Goal: Task Accomplishment & Management: Use online tool/utility

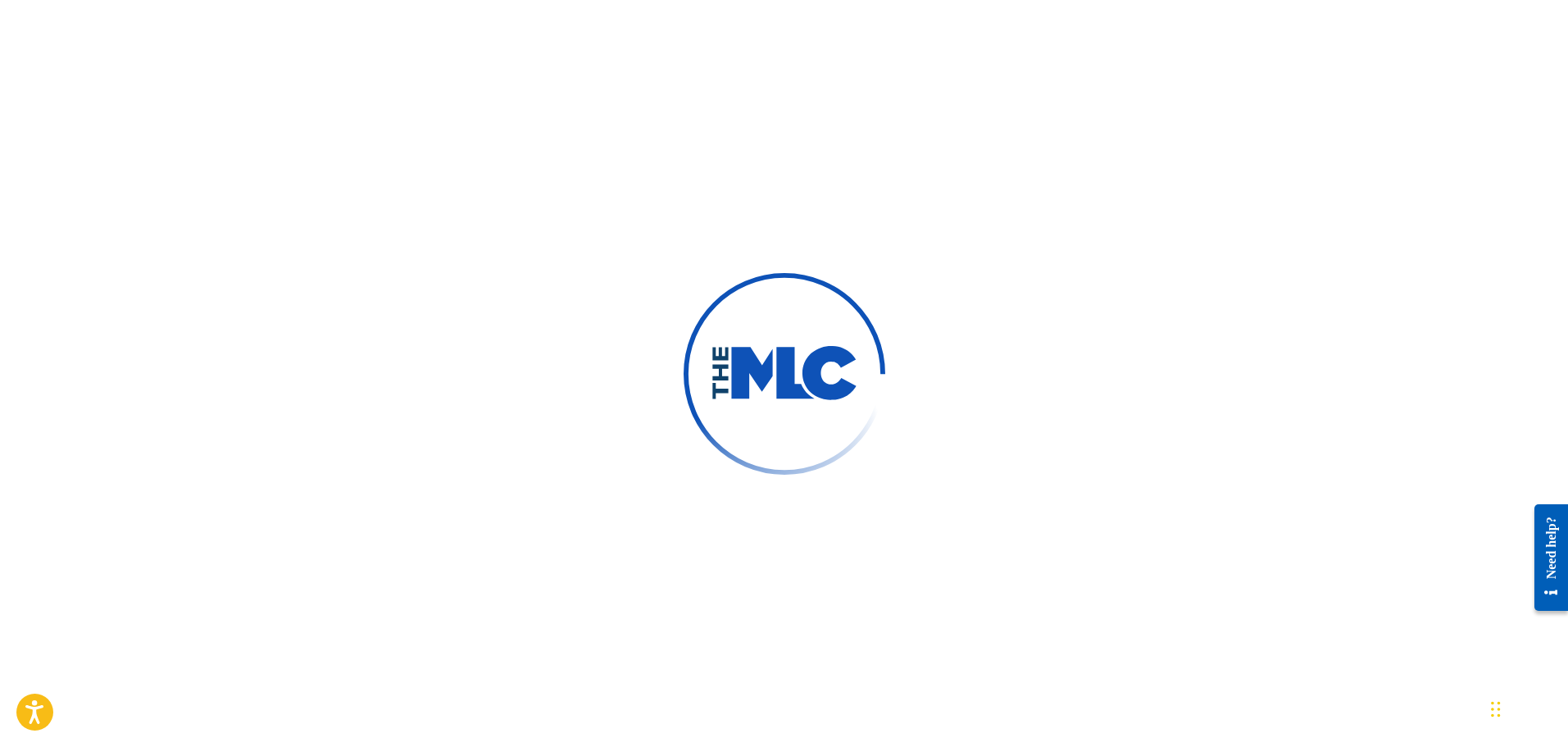
click at [379, 267] on div at bounding box center [784, 374] width 1568 height 747
click at [231, 291] on div at bounding box center [784, 374] width 1568 height 747
click at [802, 470] on img at bounding box center [784, 373] width 275 height 276
click at [1319, 234] on div at bounding box center [784, 374] width 1568 height 747
drag, startPoint x: 528, startPoint y: 271, endPoint x: 529, endPoint y: 211, distance: 60.0
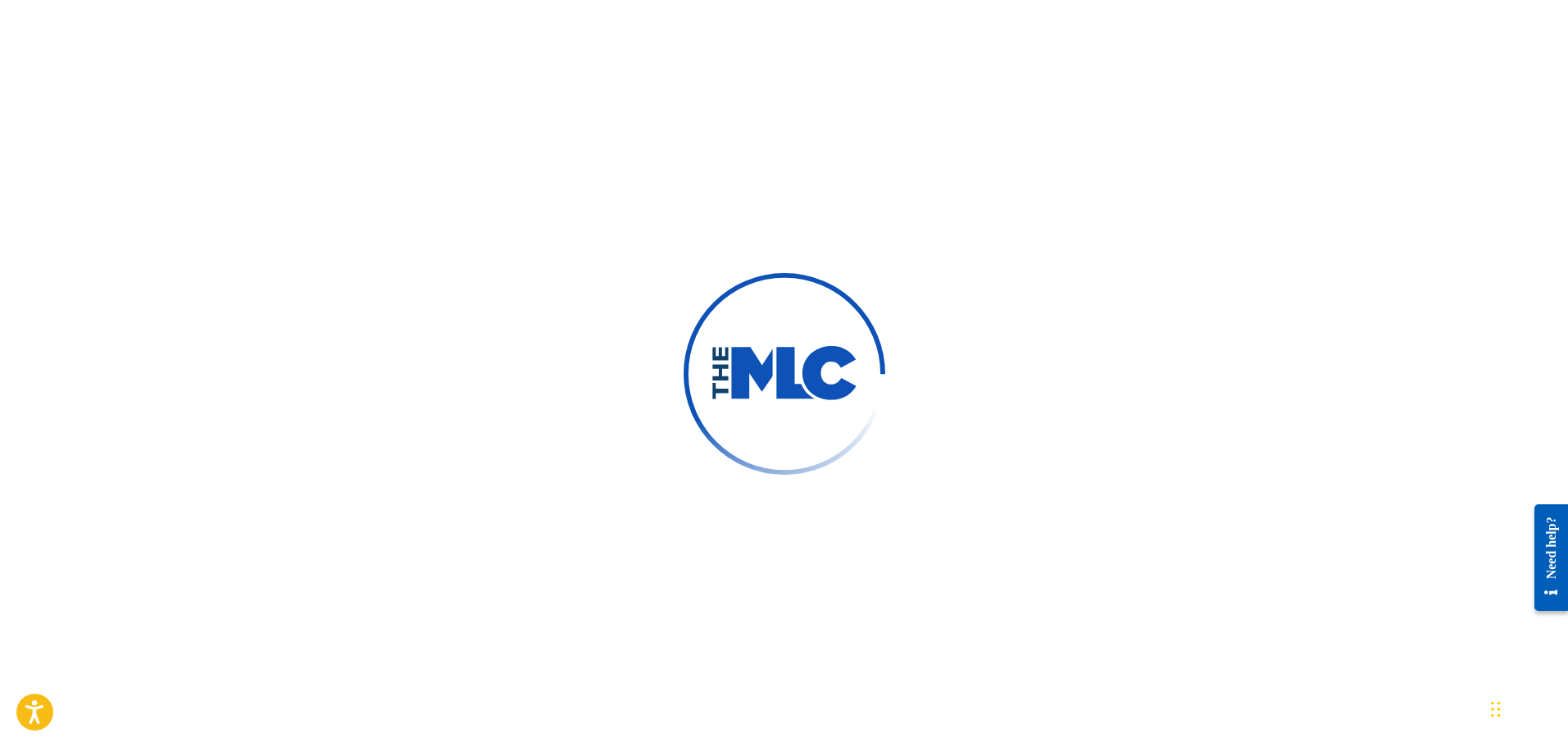
click at [527, 271] on div at bounding box center [784, 374] width 1568 height 747
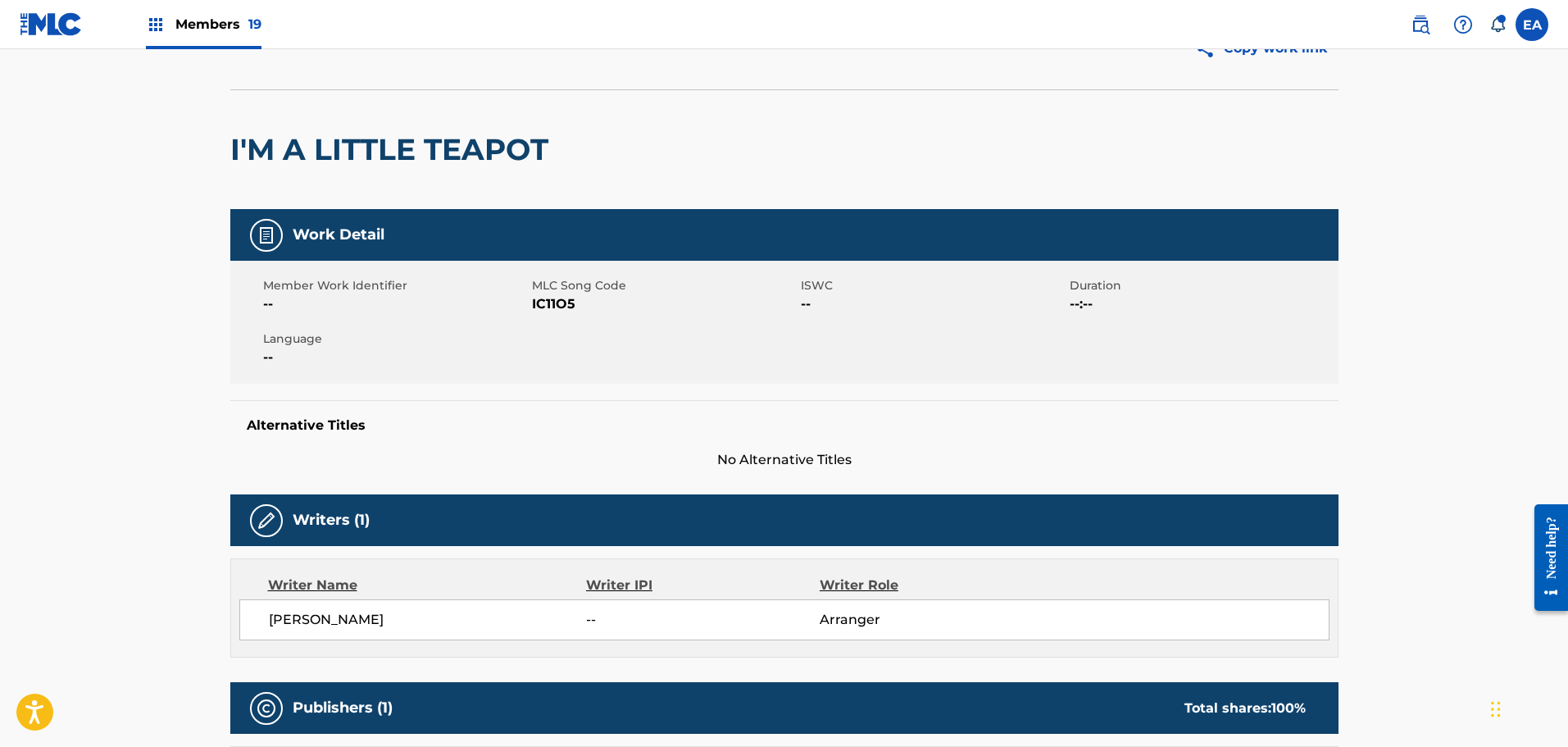
scroll to position [57, 0]
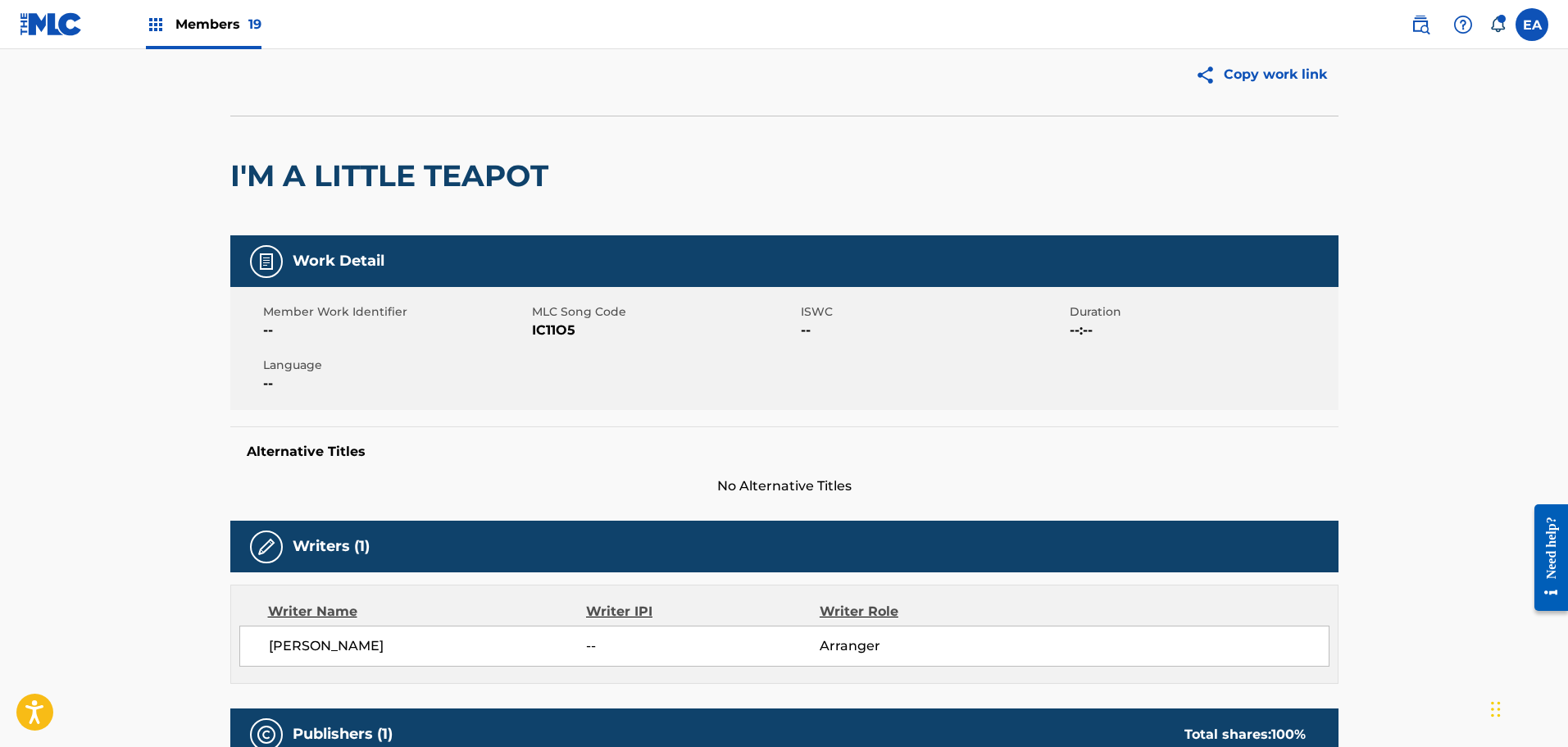
click at [711, 292] on div "Member Work Identifier -- MLC Song Code IC11O5 ISWC -- Duration --:-- Language …" at bounding box center [784, 349] width 1108 height 123
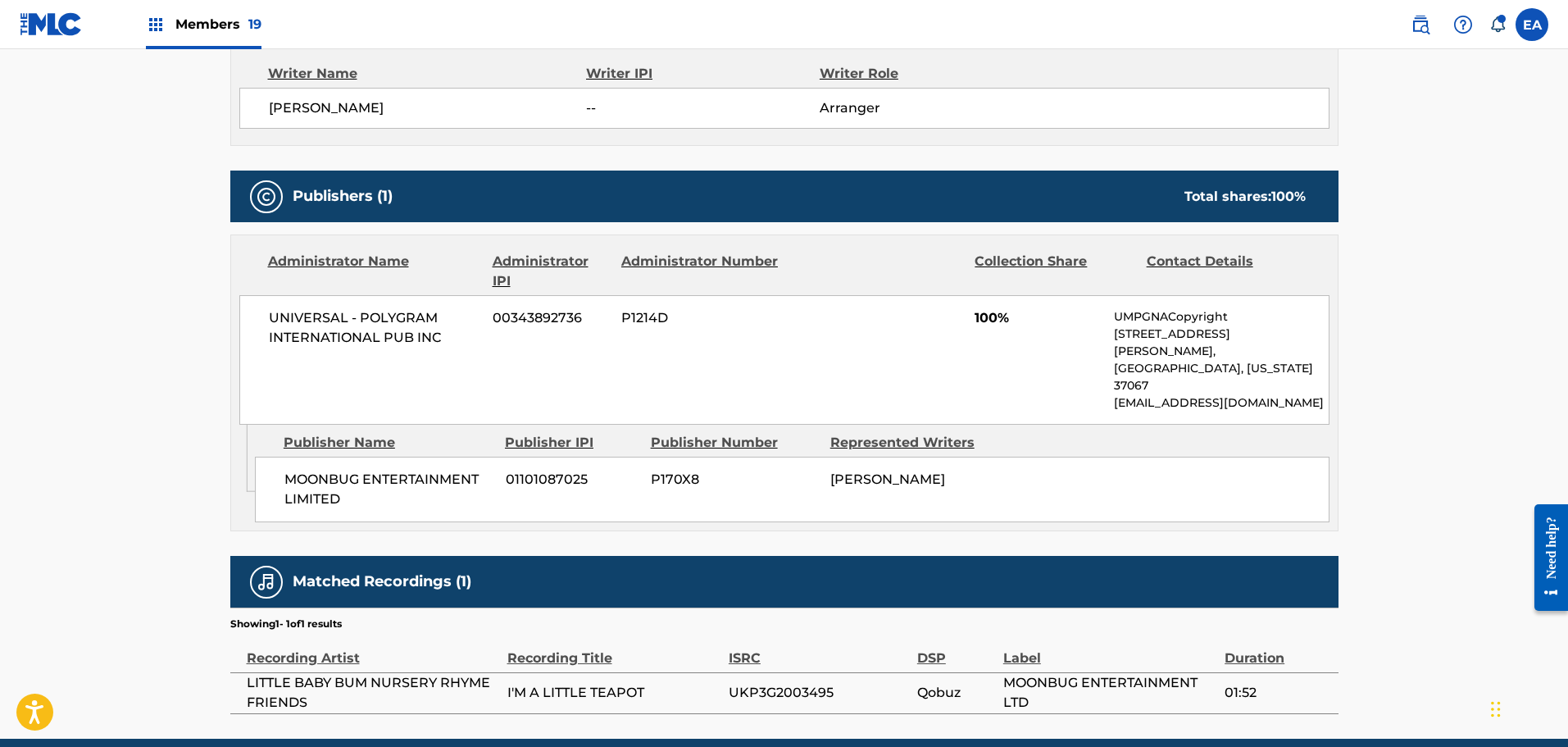
scroll to position [631, 0]
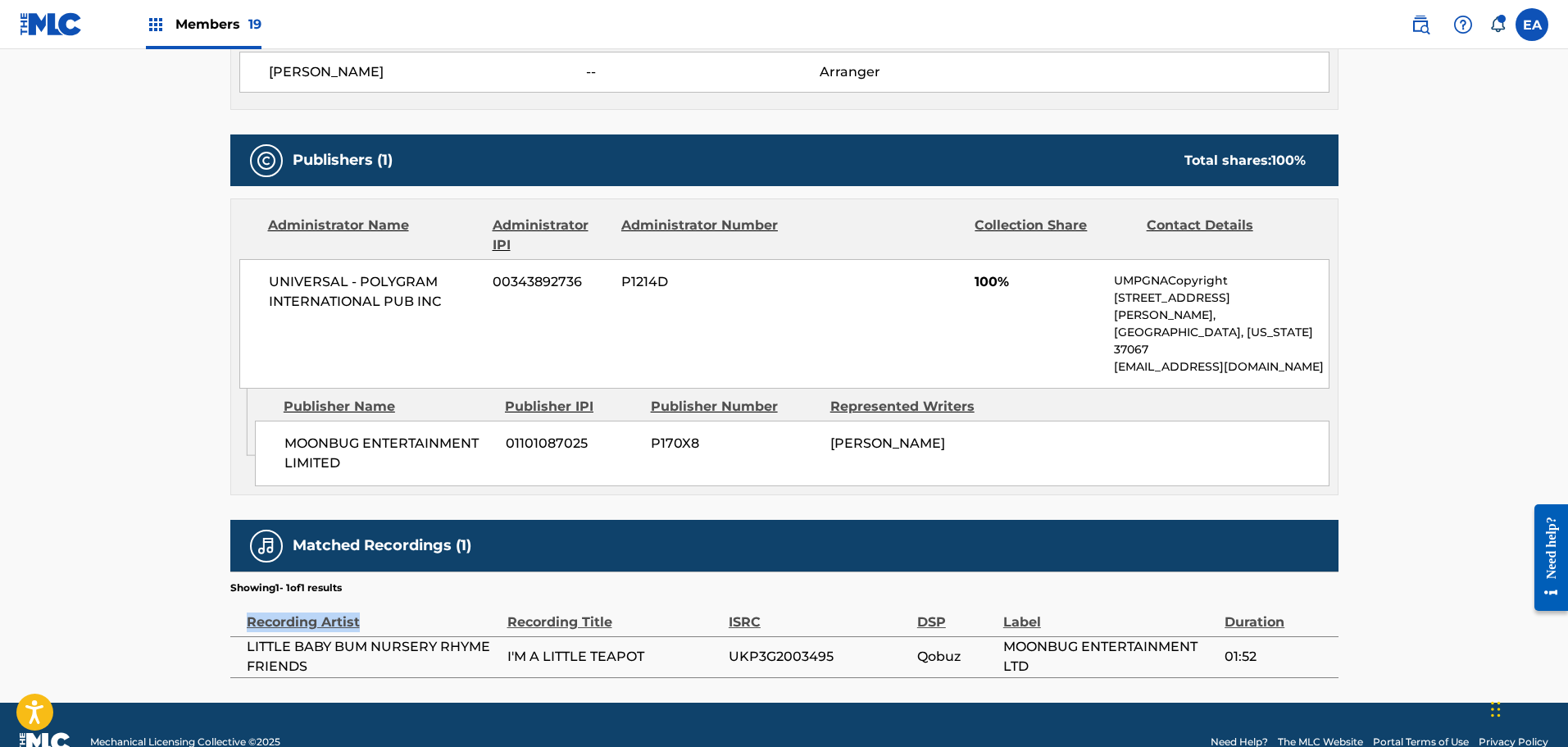
drag, startPoint x: 246, startPoint y: 589, endPoint x: 401, endPoint y: 584, distance: 155.1
click at [401, 596] on div "Recording Artist" at bounding box center [372, 614] width 252 height 37
drag, startPoint x: 730, startPoint y: 619, endPoint x: 835, endPoint y: 624, distance: 105.1
click at [835, 647] on span "UKP3G2003495" at bounding box center [818, 657] width 180 height 20
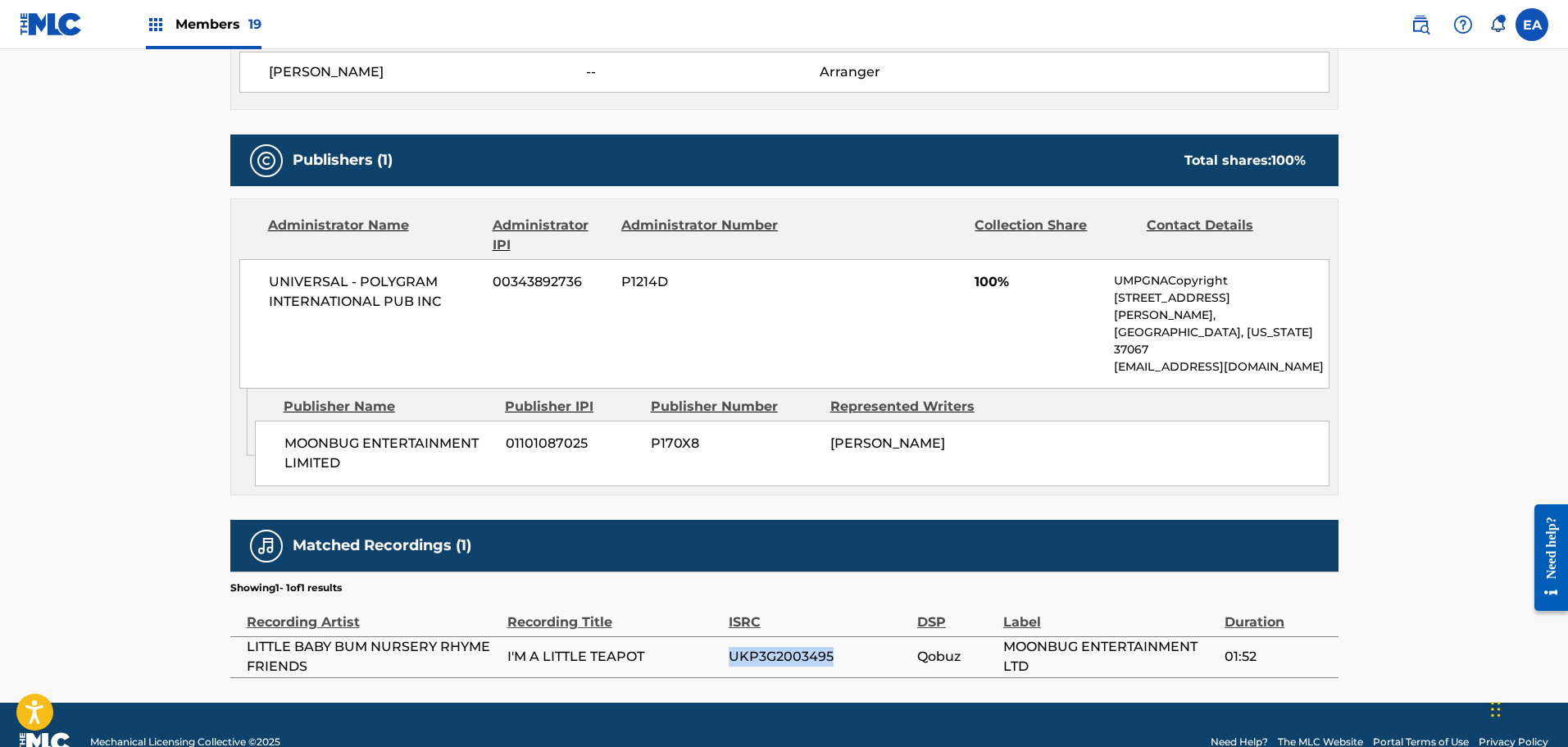
click at [775, 647] on span "UKP3G2003495" at bounding box center [818, 657] width 180 height 20
click at [776, 647] on span "UKP3G2003495" at bounding box center [818, 657] width 180 height 20
click at [777, 647] on span "UKP3G2003495" at bounding box center [818, 657] width 180 height 20
drag, startPoint x: 777, startPoint y: 615, endPoint x: 787, endPoint y: 618, distance: 10.4
click at [787, 647] on span "UKP3G2003495" at bounding box center [818, 657] width 180 height 20
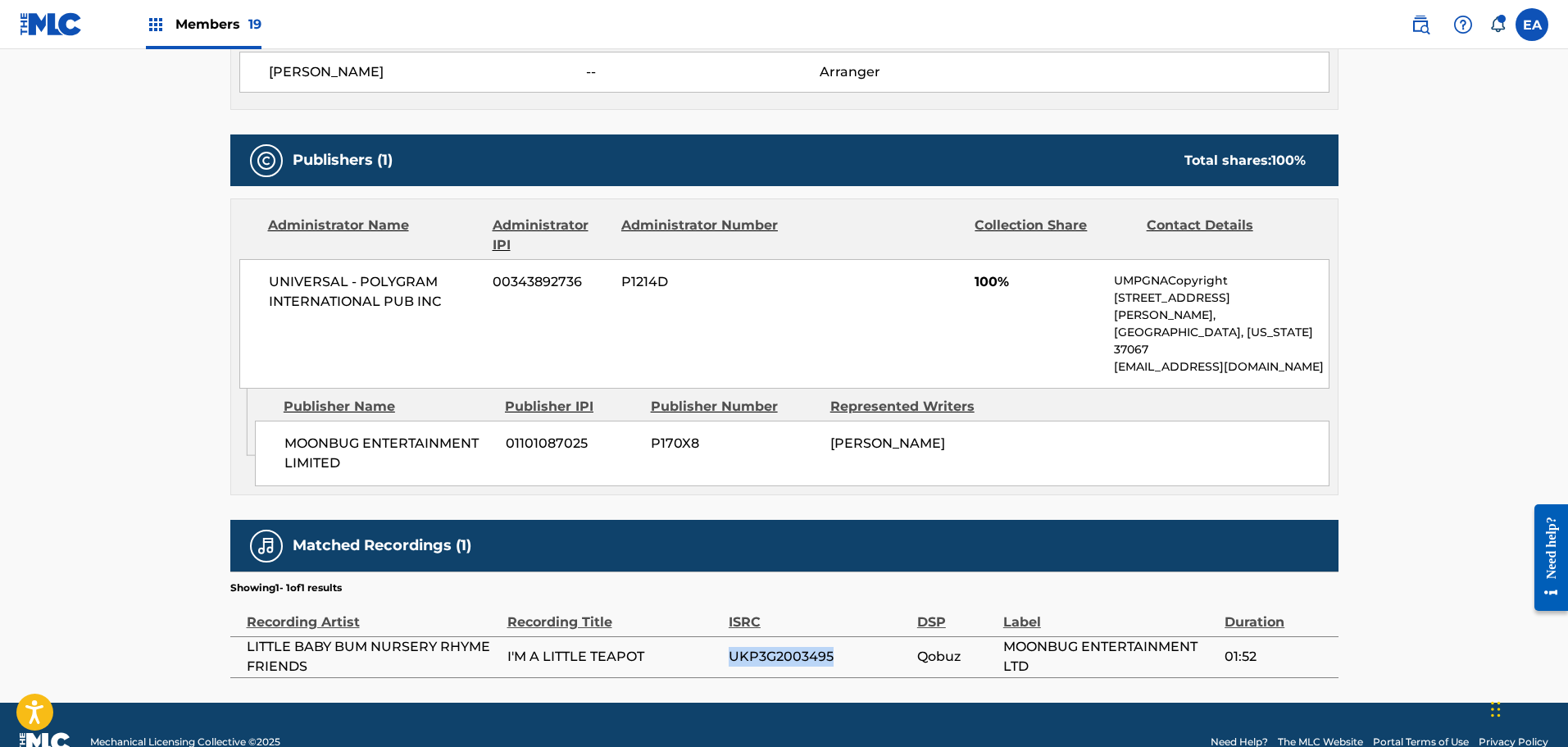
click at [787, 647] on span "UKP3G2003495" at bounding box center [818, 657] width 180 height 20
copy span "UKP3G2003495"
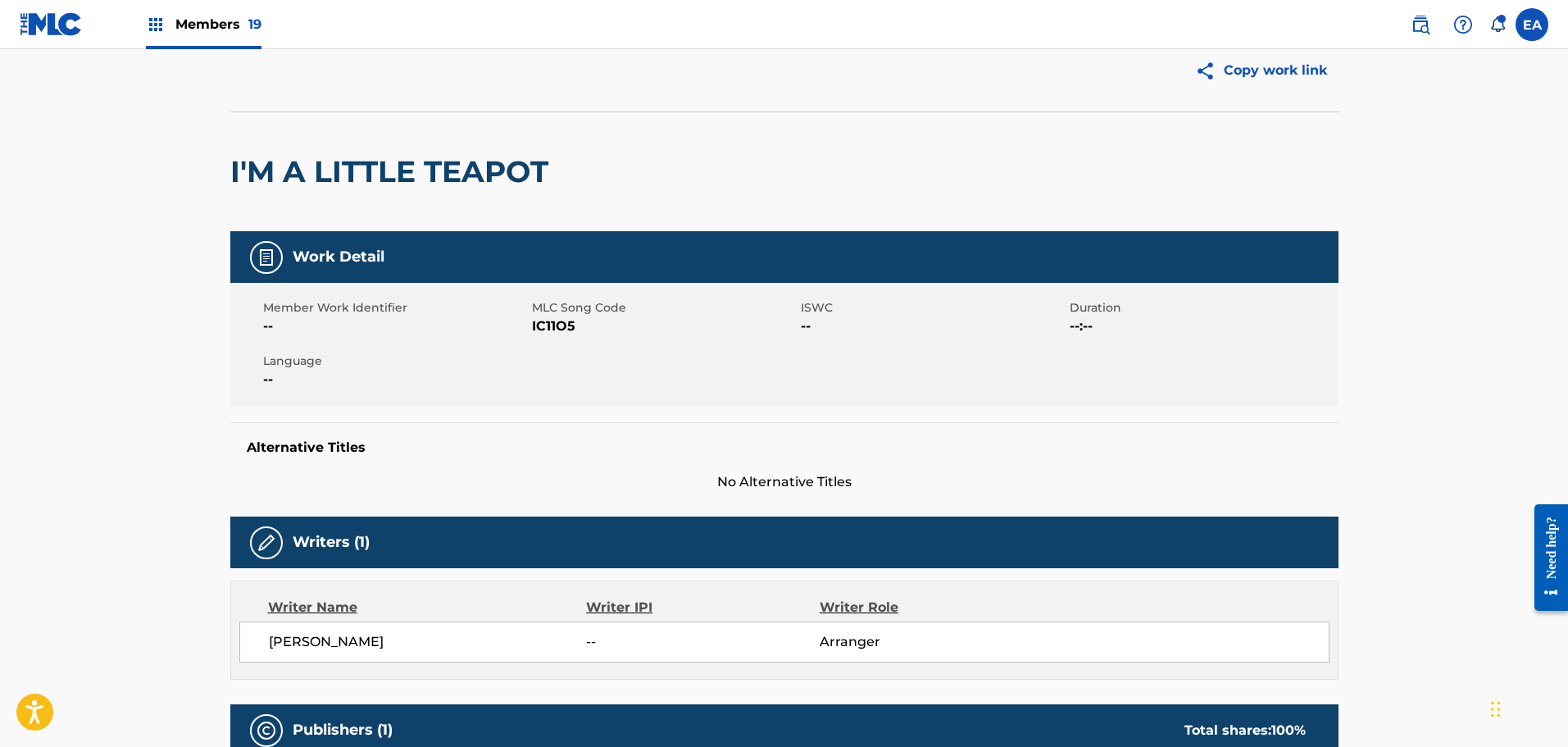
scroll to position [57, 0]
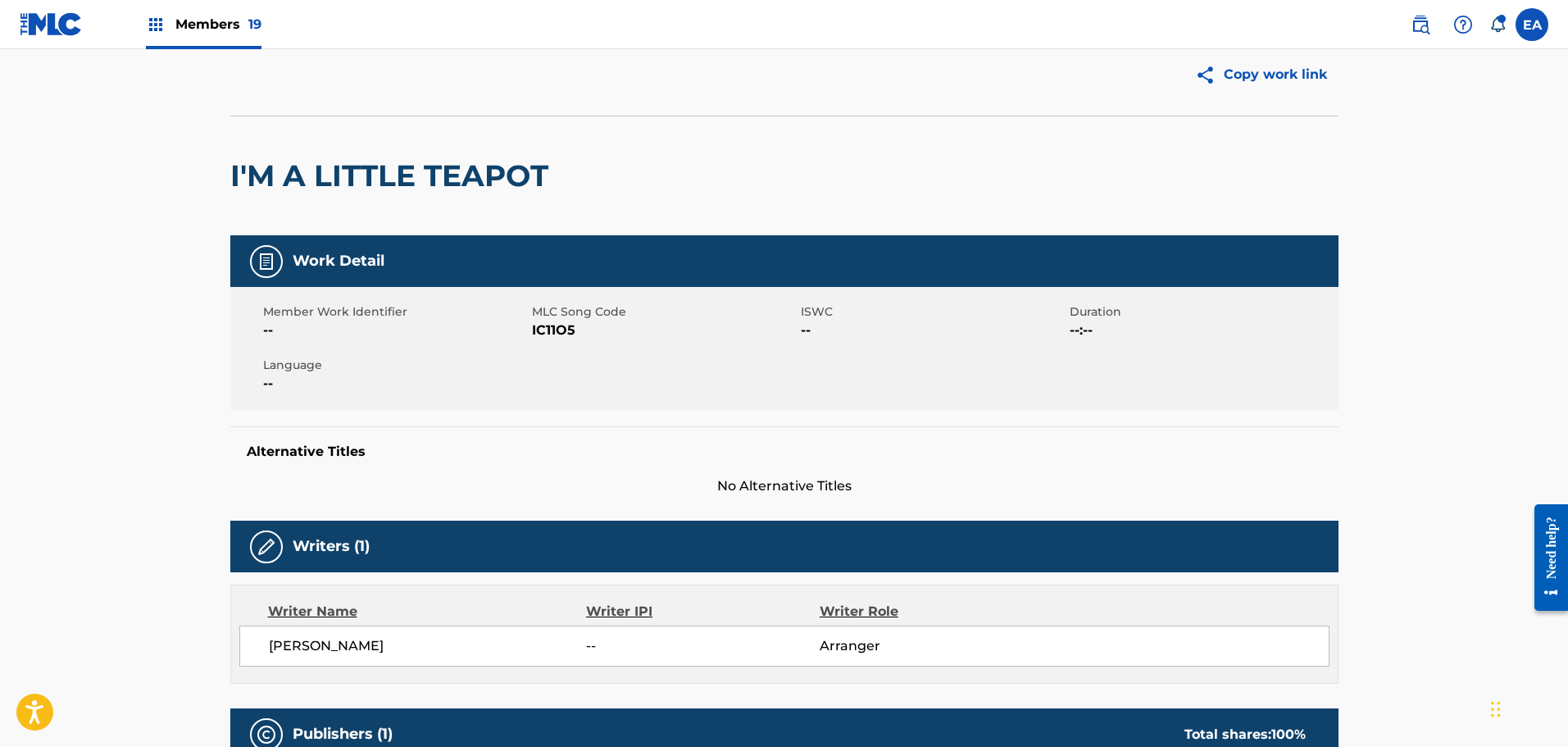
click at [537, 333] on span "IC11O5" at bounding box center [664, 331] width 265 height 20
copy span "IC11O5"
click at [100, 219] on main "Copy work link I'M A LITTLE TEAPOT Work Detail Member Work Identifier -- MLC So…" at bounding box center [784, 634] width 1568 height 1284
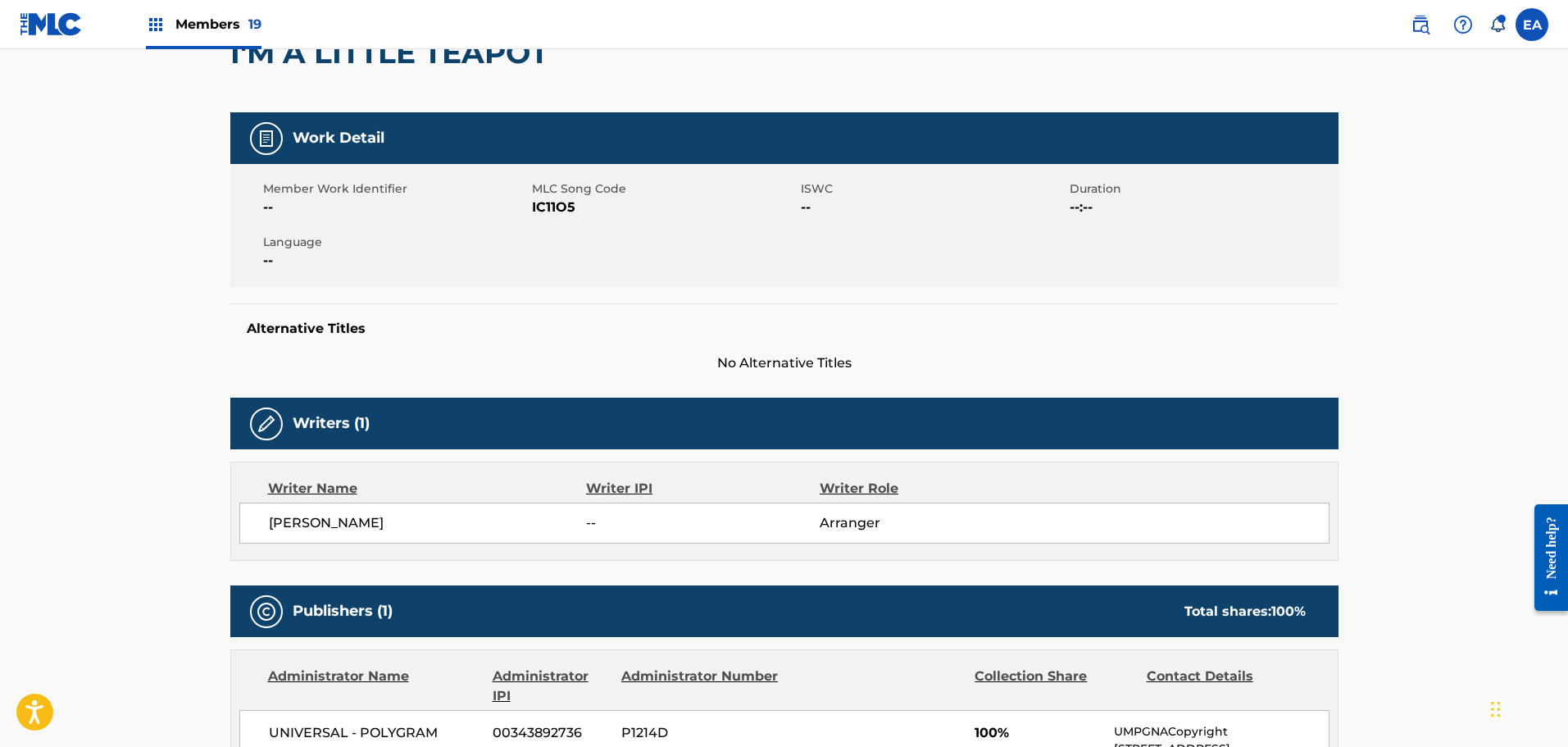
scroll to position [0, 0]
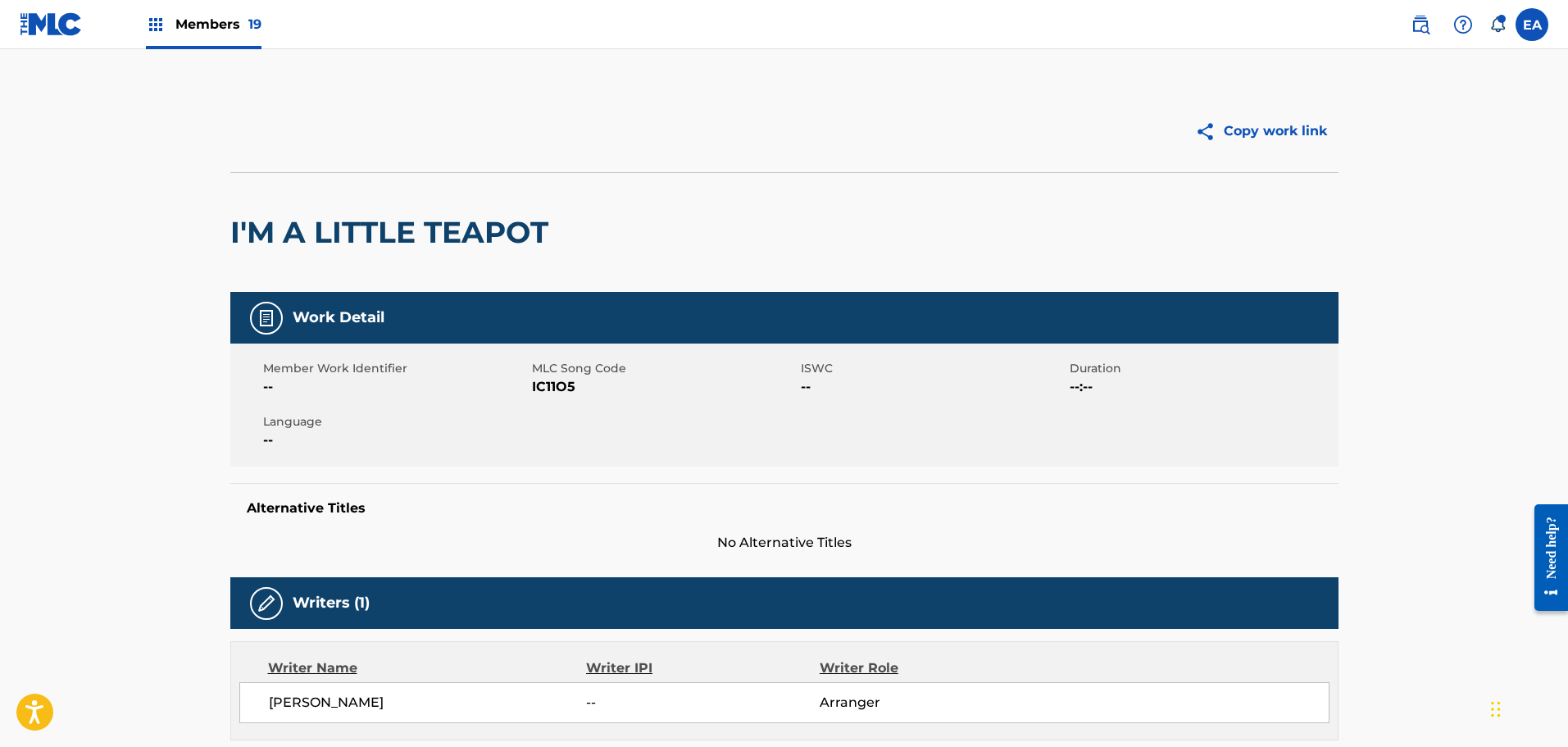
click at [546, 387] on span "IC11O5" at bounding box center [664, 387] width 265 height 20
click at [546, 388] on span "IC11O5" at bounding box center [664, 387] width 265 height 20
copy span "IC11O5"
drag, startPoint x: 247, startPoint y: 452, endPoint x: 231, endPoint y: 497, distance: 47.8
click at [245, 451] on div "Member Work Identifier -- MLC Song Code IC11O5 ISWC -- Duration --:-- Language …" at bounding box center [784, 406] width 1108 height 123
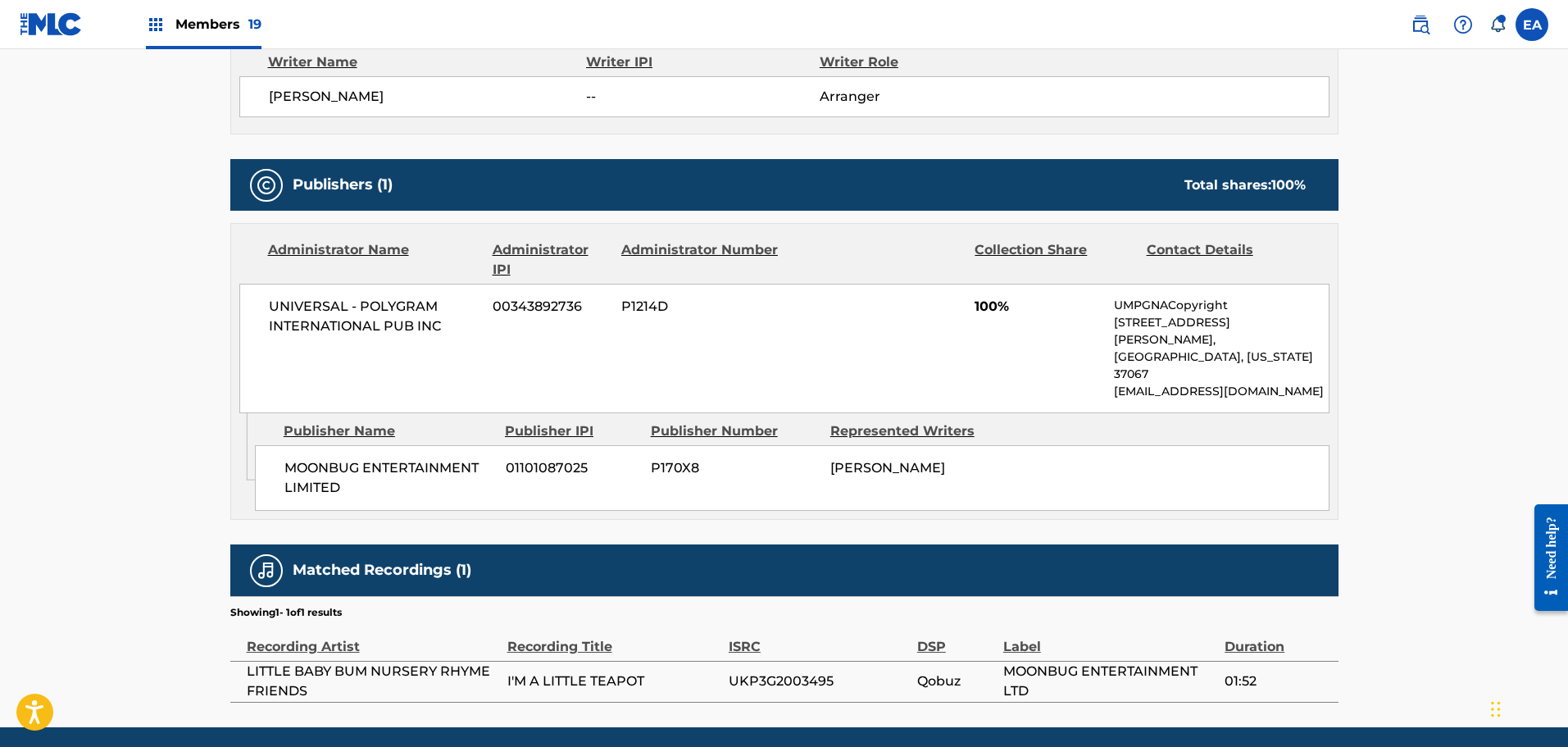
scroll to position [631, 0]
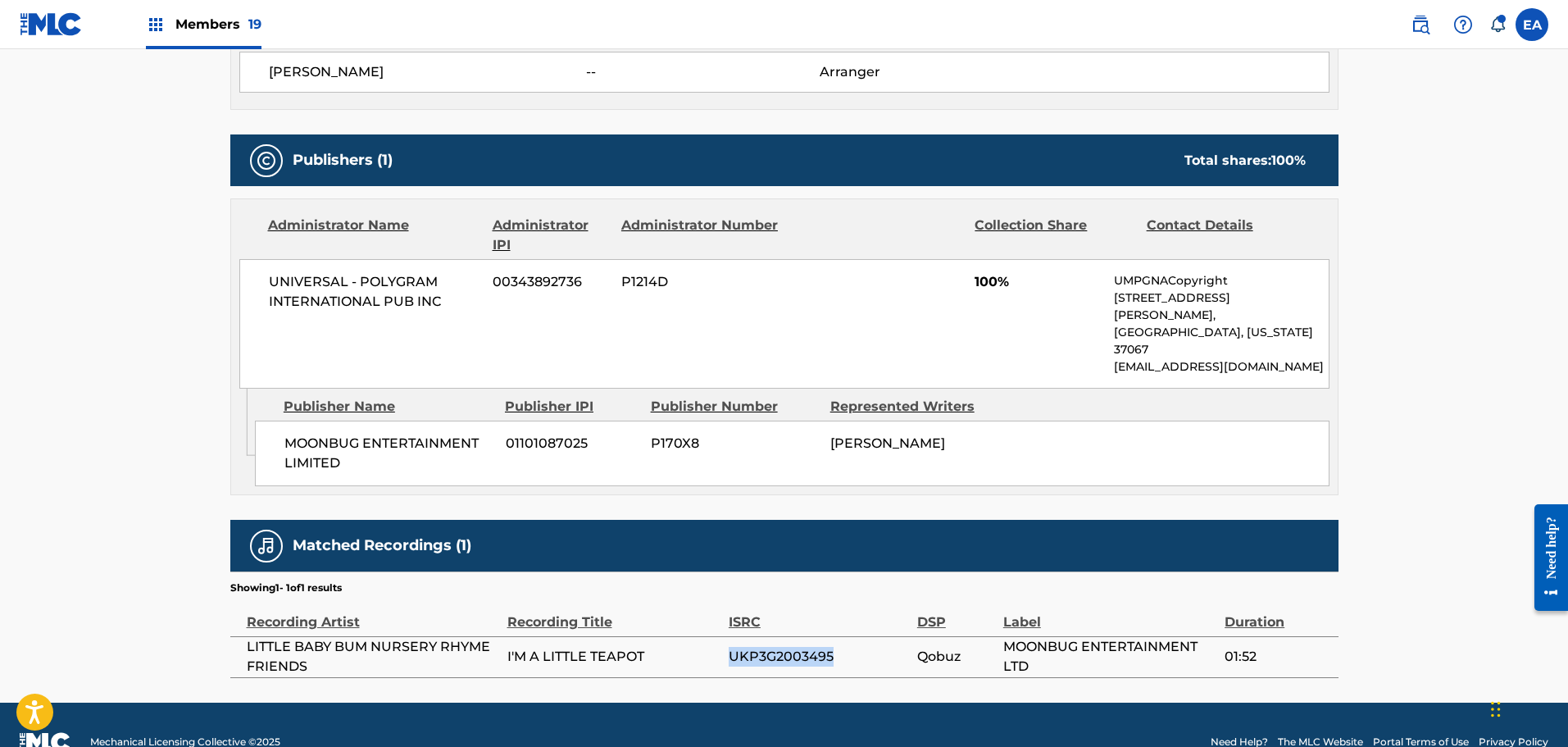
drag, startPoint x: 841, startPoint y: 625, endPoint x: 733, endPoint y: 621, distance: 108.1
click at [733, 647] on span "UKP3G2003495" at bounding box center [818, 657] width 180 height 20
copy span "UKP3G2003495"
click at [189, 177] on main "Copy work link I'M A LITTLE TEAPOT Work Detail Member Work Identifier -- MLC So…" at bounding box center [784, 60] width 1568 height 1284
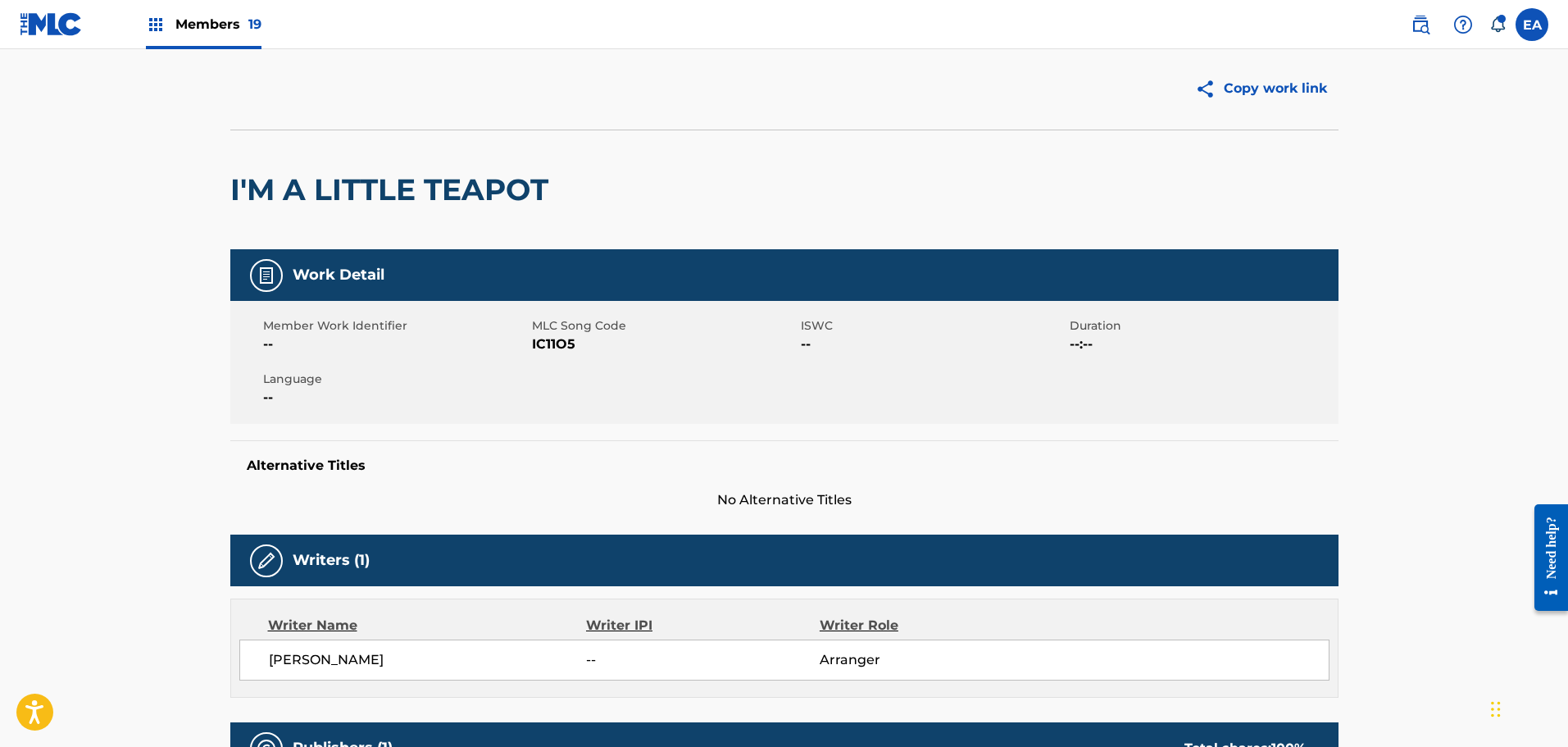
scroll to position [0, 0]
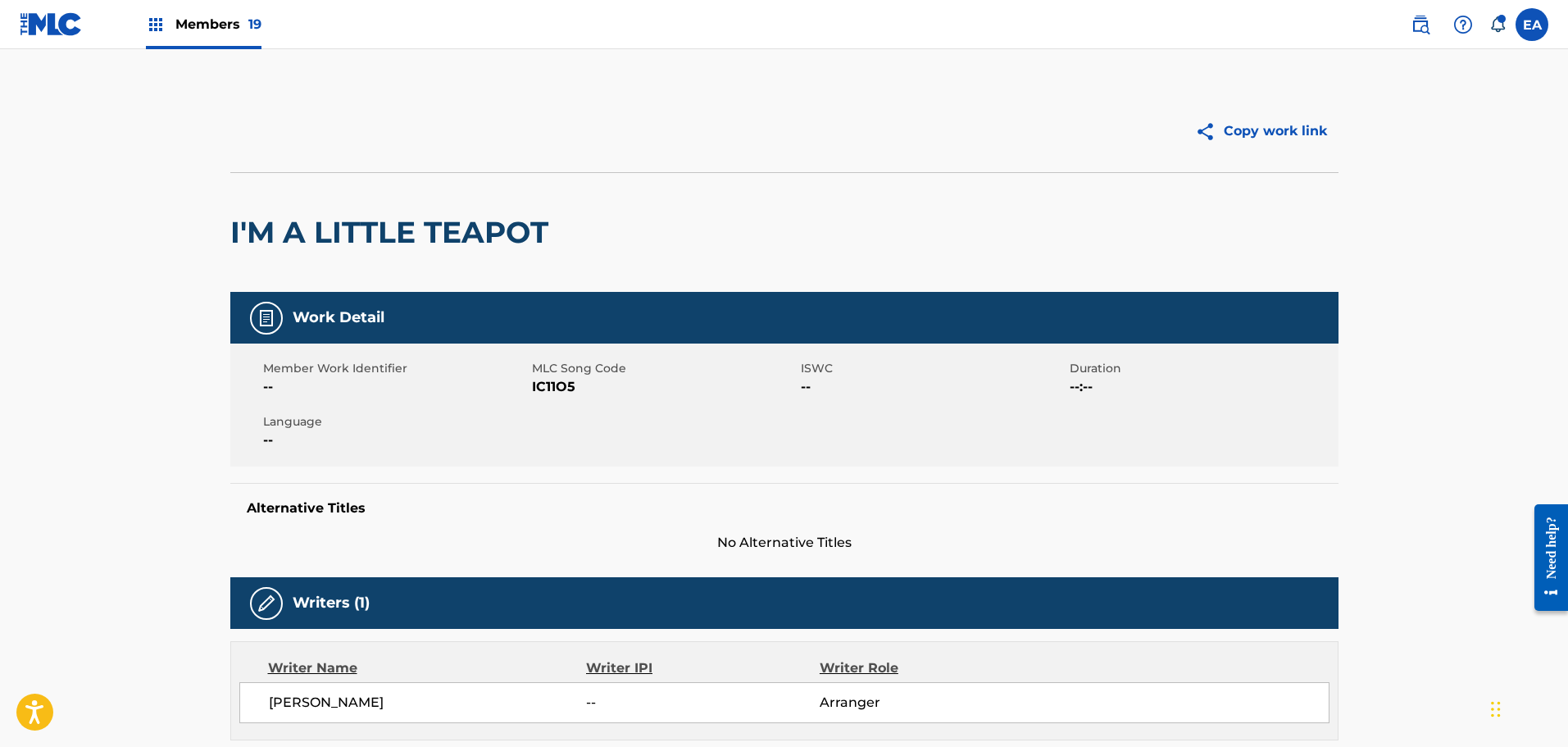
click at [31, 68] on main "Copy work link I'M A LITTLE TEAPOT Work Detail Member Work Identifier -- MLC So…" at bounding box center [784, 691] width 1568 height 1284
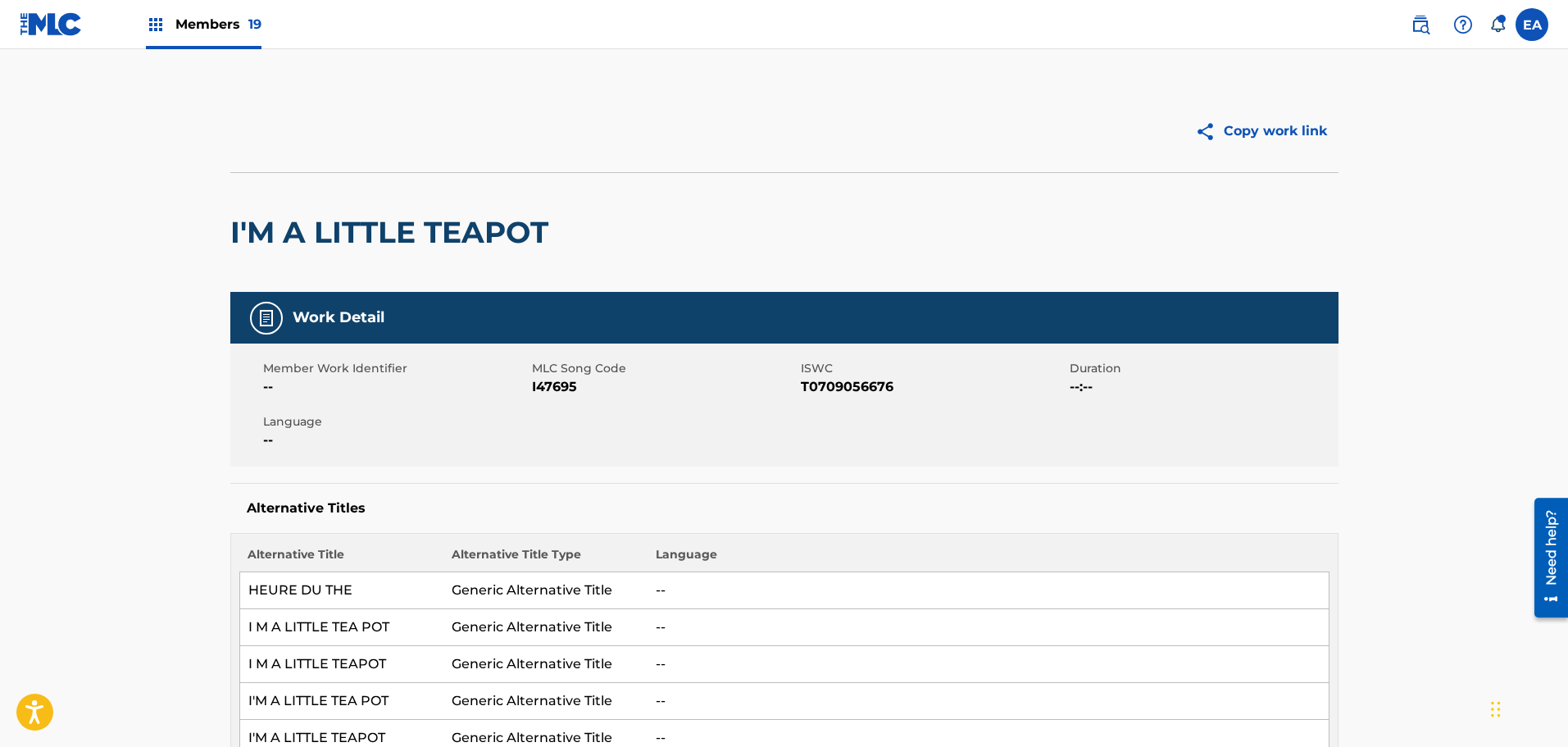
click at [483, 239] on h2 "I'M A LITTLE TEAPOT" at bounding box center [393, 232] width 326 height 37
click at [52, 21] on img at bounding box center [51, 24] width 63 height 24
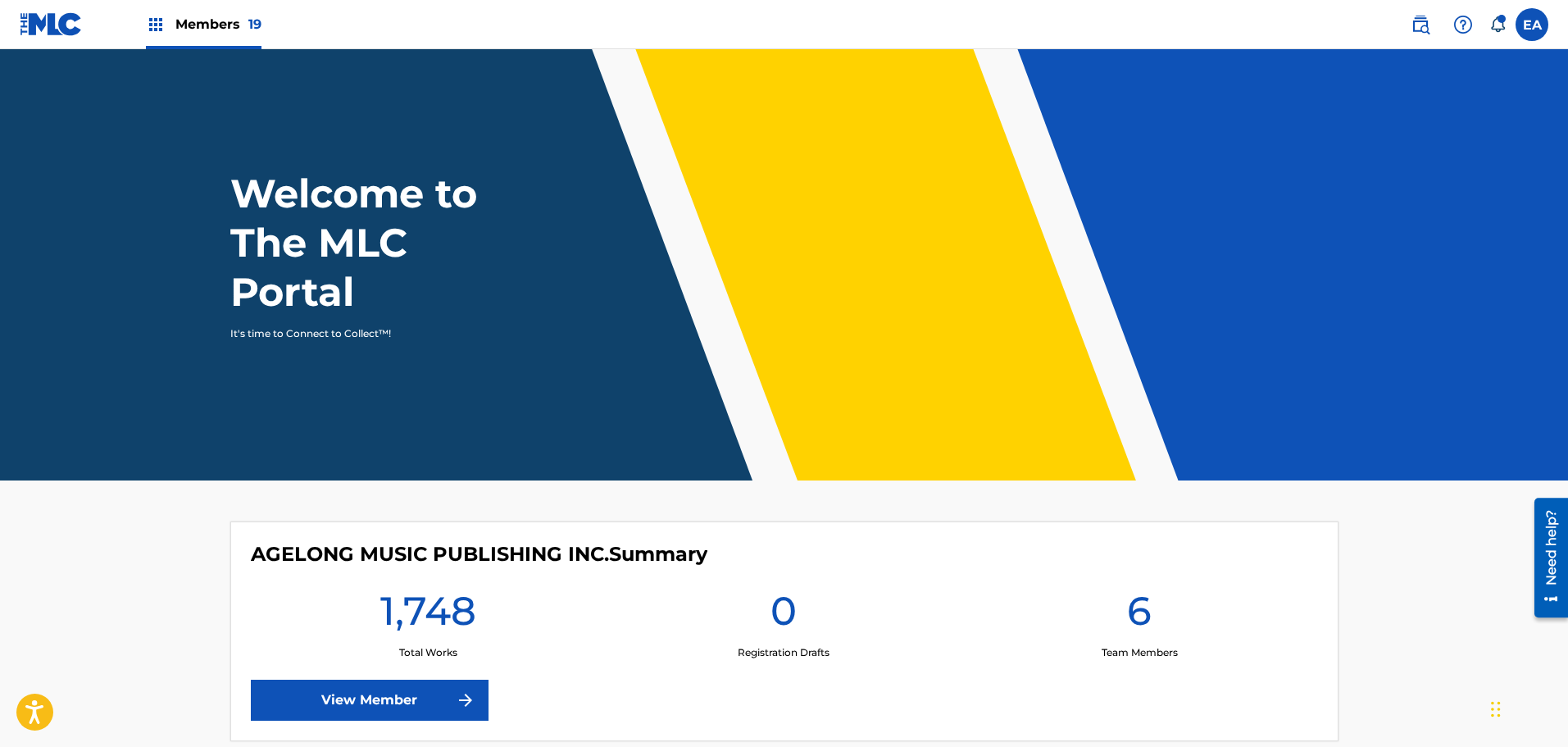
click at [181, 16] on span "Members 19" at bounding box center [218, 24] width 86 height 19
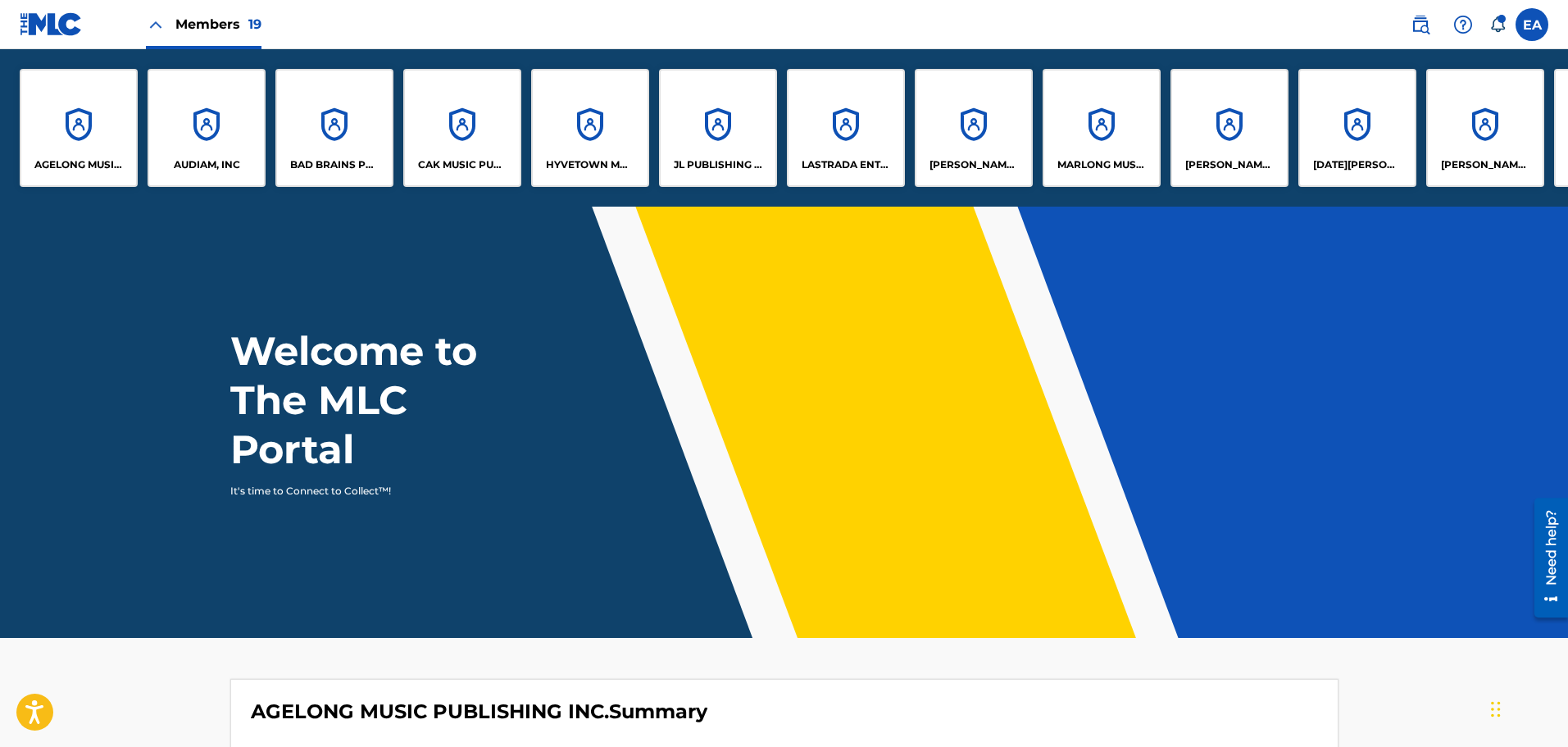
click at [194, 124] on div "AUDIAM, INC" at bounding box center [206, 128] width 118 height 118
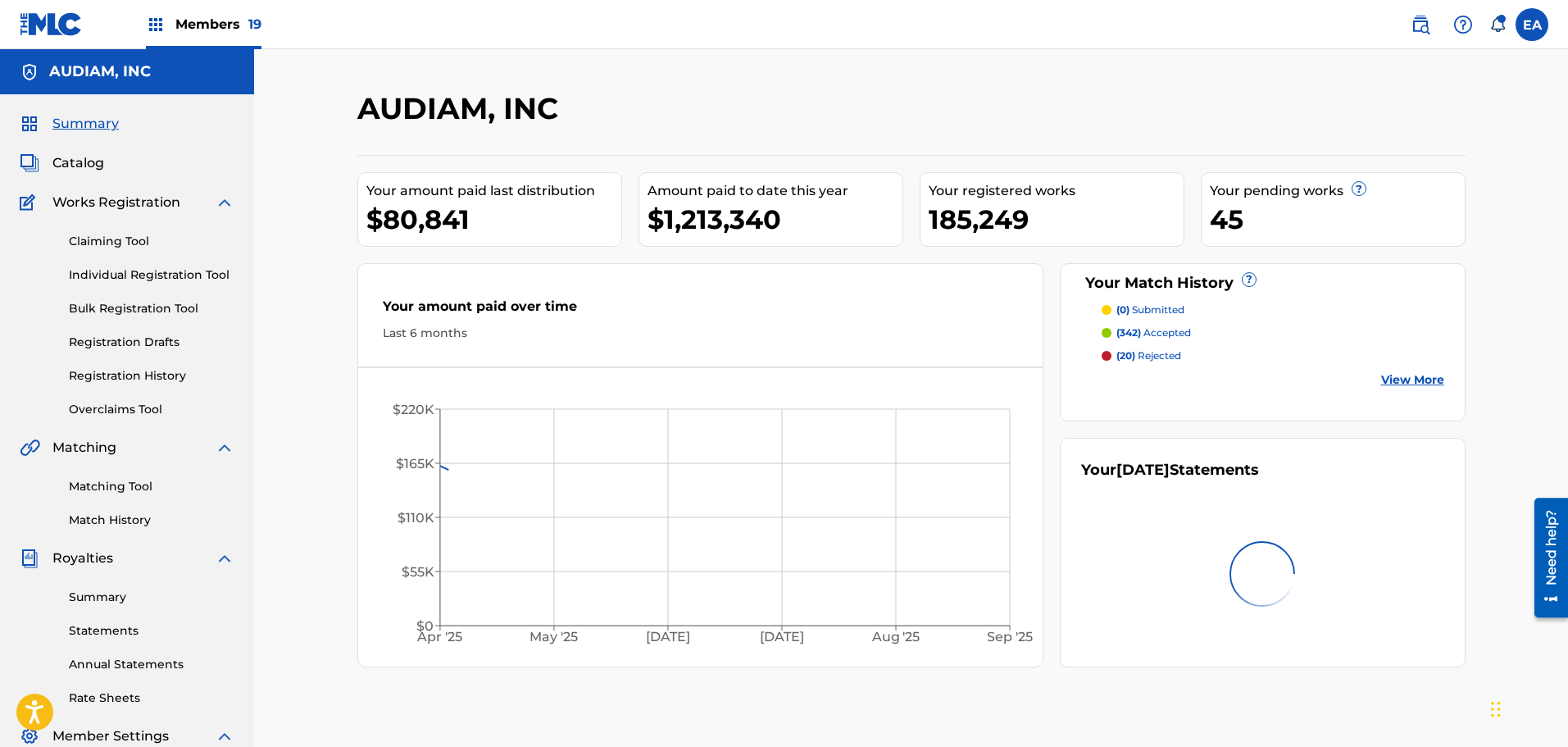
click at [225, 18] on span "Members 19" at bounding box center [218, 24] width 86 height 19
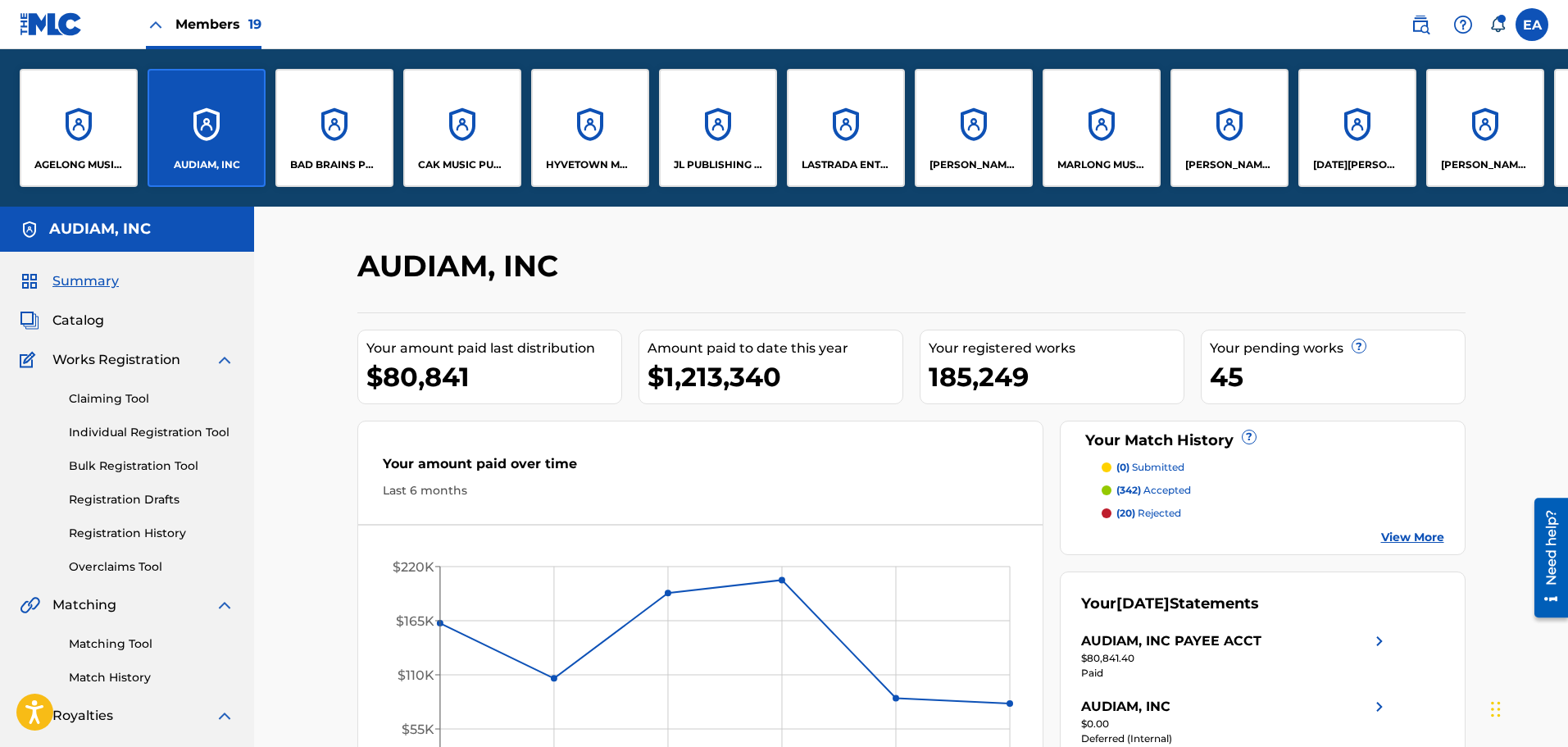
click at [981, 128] on div "MARILYN SANDERS MUSIC" at bounding box center [974, 128] width 118 height 118
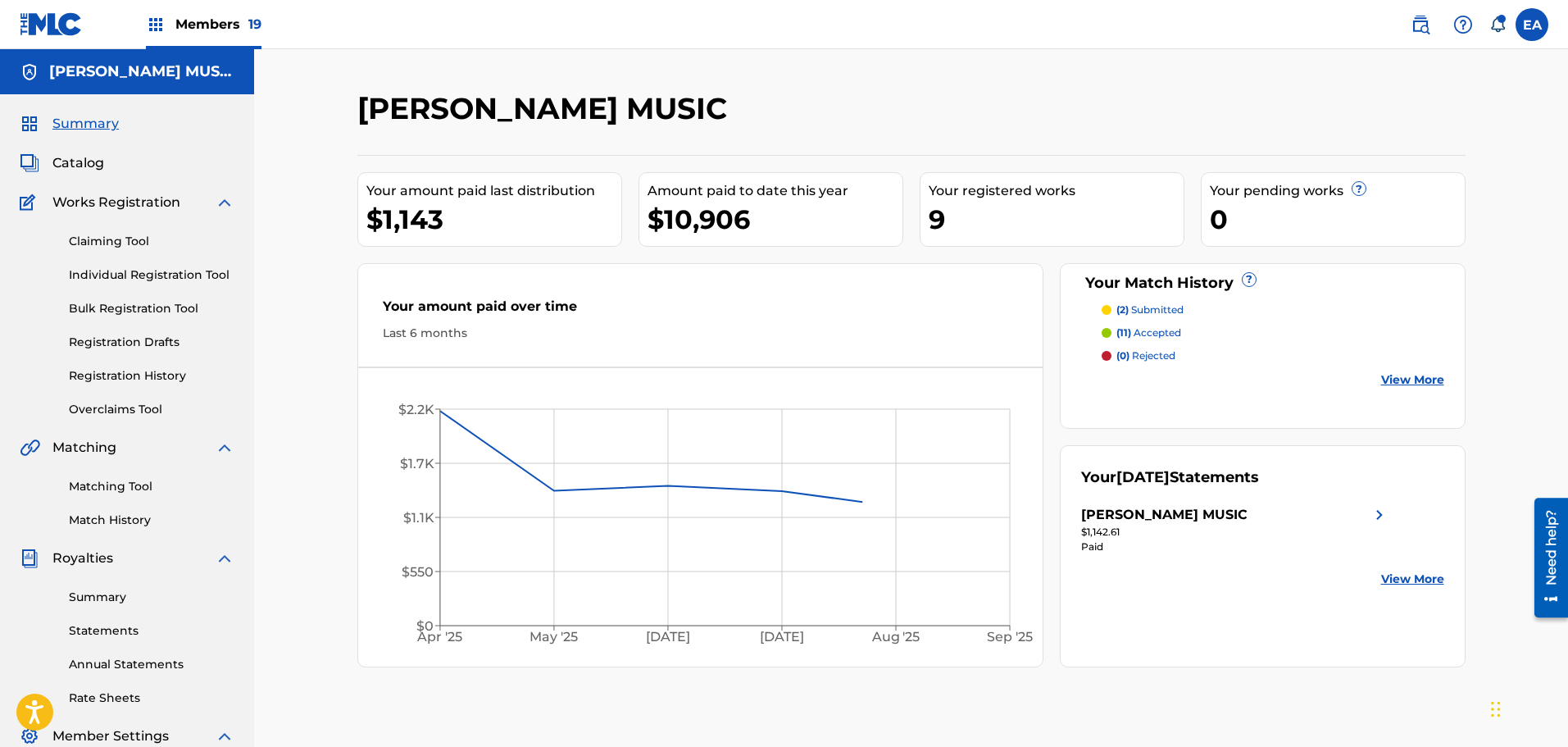
click at [275, 239] on div "MARILYN SANDERS MUSIC Your amount paid last distribution $1,143 Amount paid to …" at bounding box center [911, 494] width 1314 height 889
click at [150, 235] on link "Claiming Tool" at bounding box center [151, 241] width 165 height 17
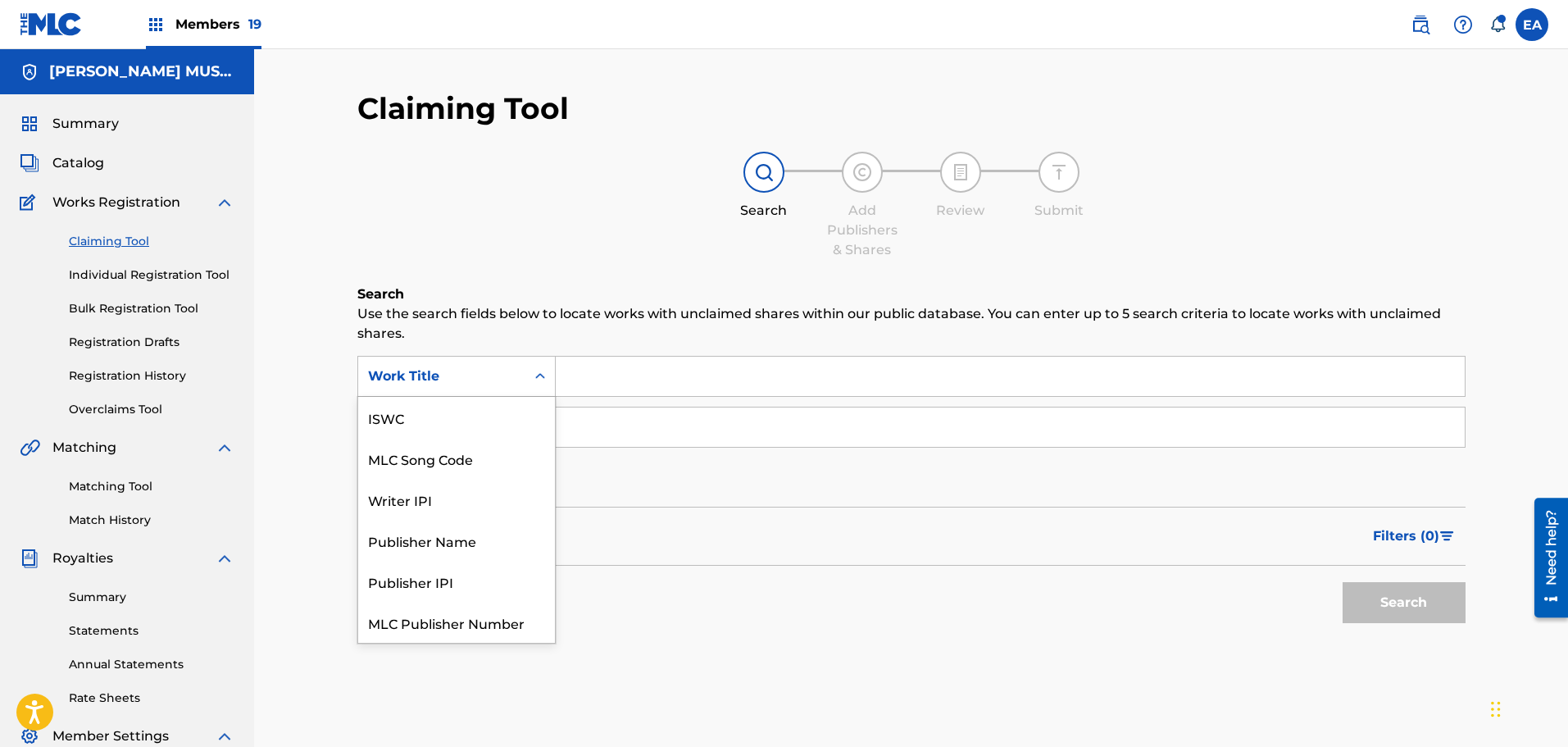
click at [523, 374] on div "Work Title" at bounding box center [442, 377] width 167 height 31
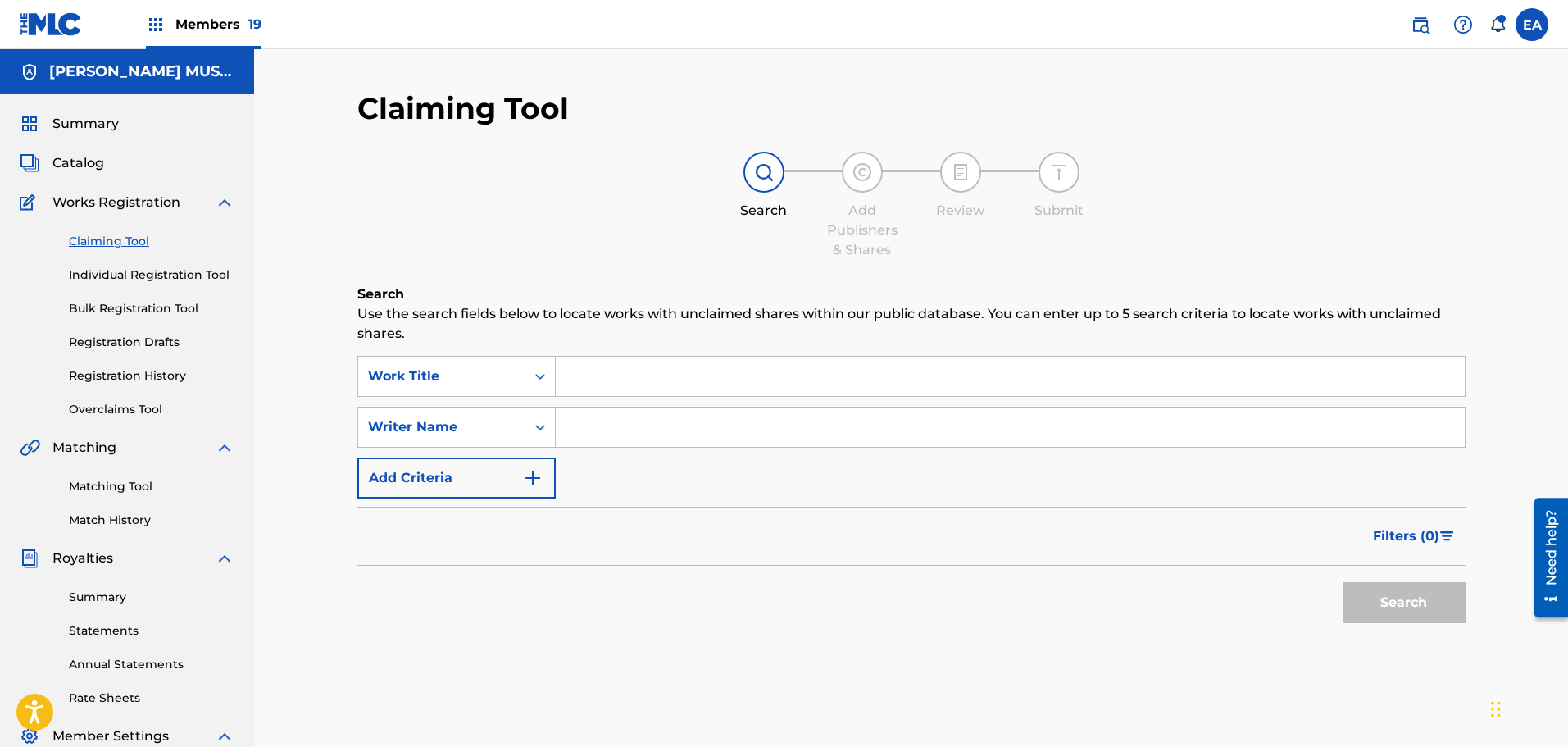
click at [543, 242] on div "Search Add Publishers & Shares Review Submit" at bounding box center [912, 206] width 1108 height 109
click at [120, 491] on link "Matching Tool" at bounding box center [151, 486] width 165 height 17
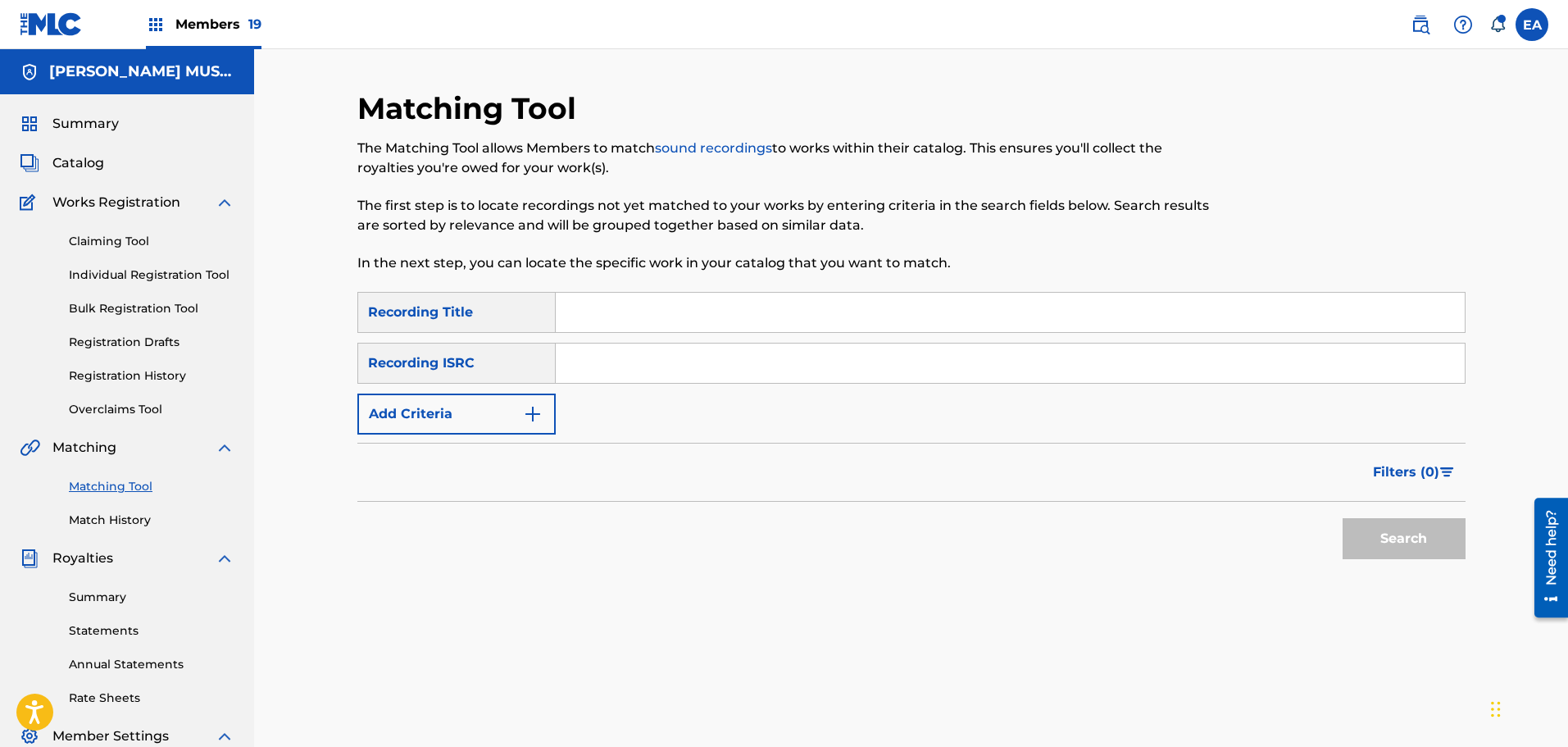
click at [601, 368] on input "Search Form" at bounding box center [1011, 364] width 909 height 39
paste input "UKP3G2003495"
type input "UKP3G2003495"
click at [1415, 531] on button "Search" at bounding box center [1404, 539] width 123 height 41
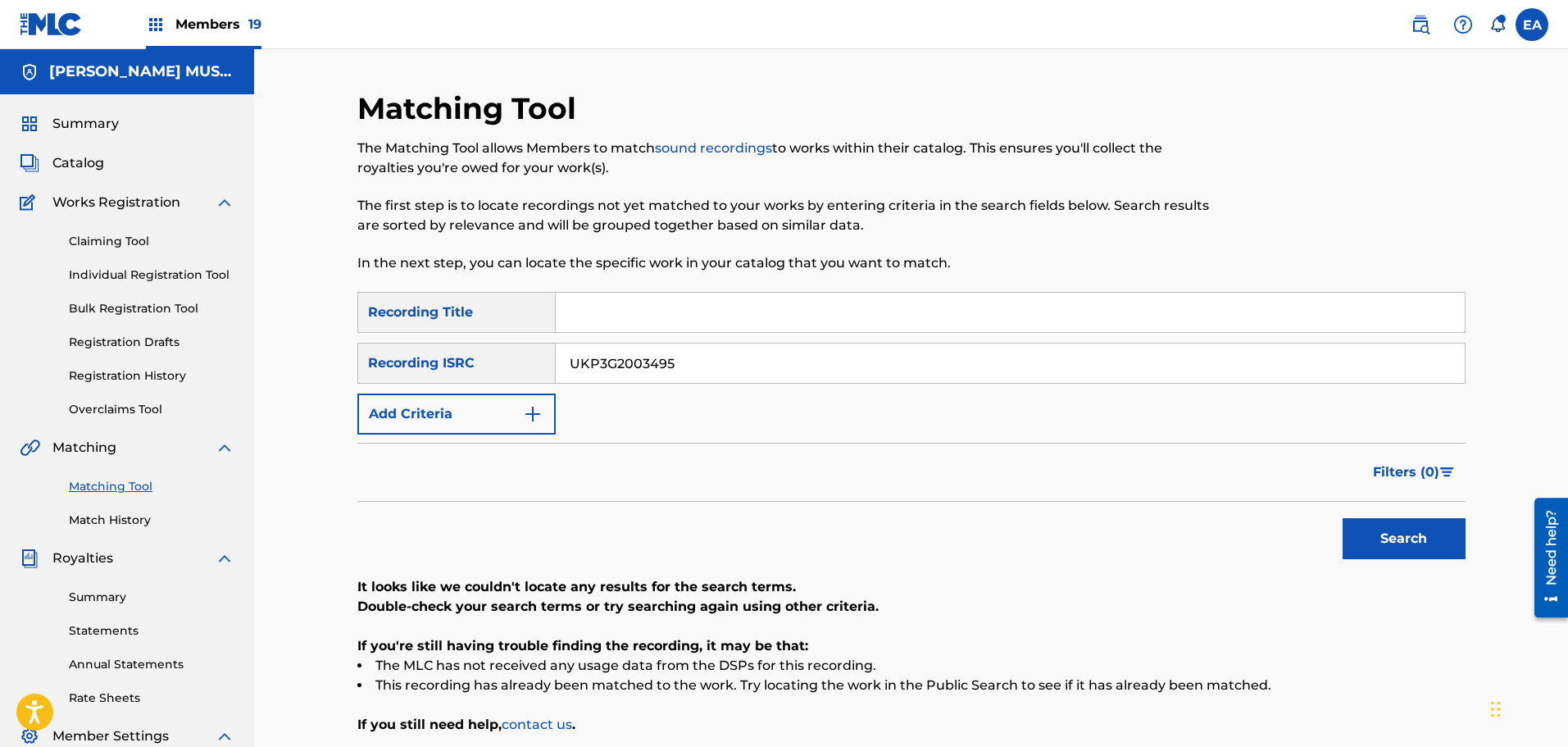
click at [585, 310] on input "Search Form" at bounding box center [1011, 313] width 909 height 39
drag, startPoint x: 721, startPoint y: 383, endPoint x: 479, endPoint y: 378, distance: 242.1
click at [479, 378] on div "SearchWithCriteriad39db6b2-4111-4b5b-b217-f8f98898a5ec Recording ISRC UKP3G2003…" at bounding box center [912, 364] width 1108 height 41
click at [946, 413] on div "SearchWithCriteria77edaaa3-33f1-44a8-a602-8205658fecf8 Recording Title SearchWi…" at bounding box center [912, 363] width 1108 height 142
drag, startPoint x: 522, startPoint y: 314, endPoint x: 552, endPoint y: 340, distance: 39.7
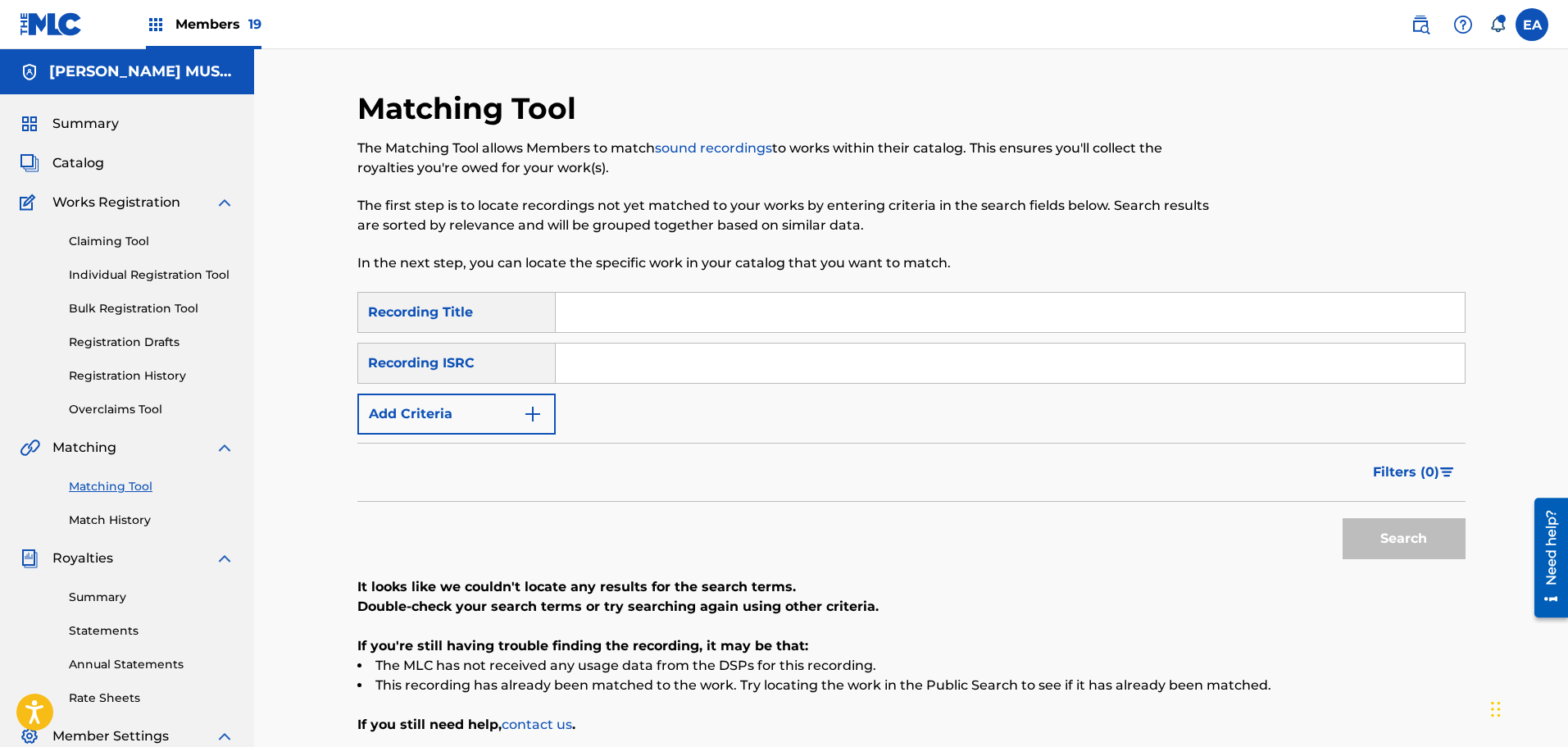
click at [525, 315] on div "Recording Title" at bounding box center [456, 313] width 198 height 41
click at [920, 121] on div "Matching Tool The Matching Tool allows Members to match sound recordings to wor…" at bounding box center [784, 191] width 853 height 202
click at [368, 181] on div "The Matching Tool allows Members to match sound recordings to works within thei…" at bounding box center [784, 205] width 853 height 134
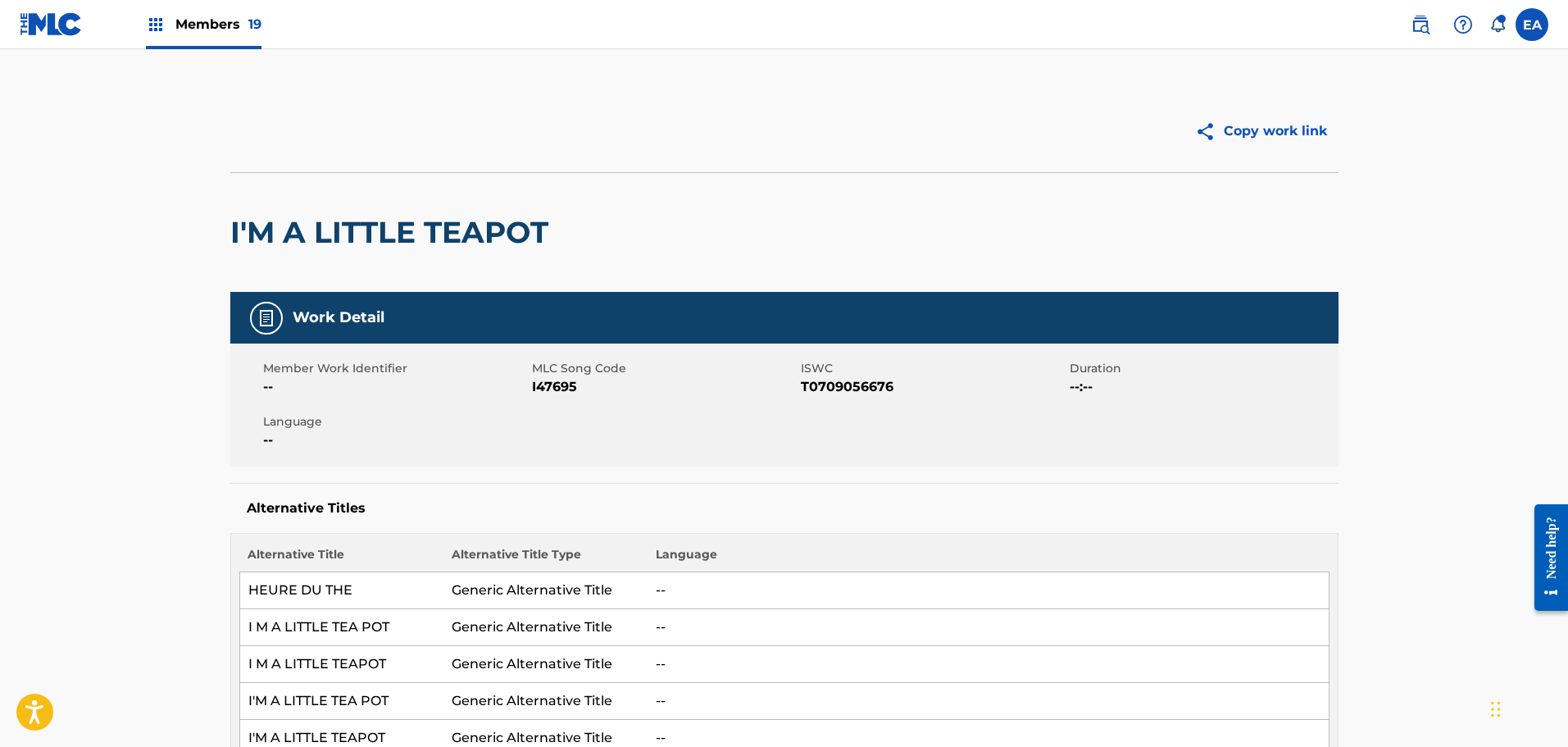
click at [549, 387] on span "I47695" at bounding box center [664, 387] width 265 height 20
copy span "I47695"
drag, startPoint x: 51, startPoint y: 174, endPoint x: 233, endPoint y: 114, distance: 191.6
